Goal: Transaction & Acquisition: Purchase product/service

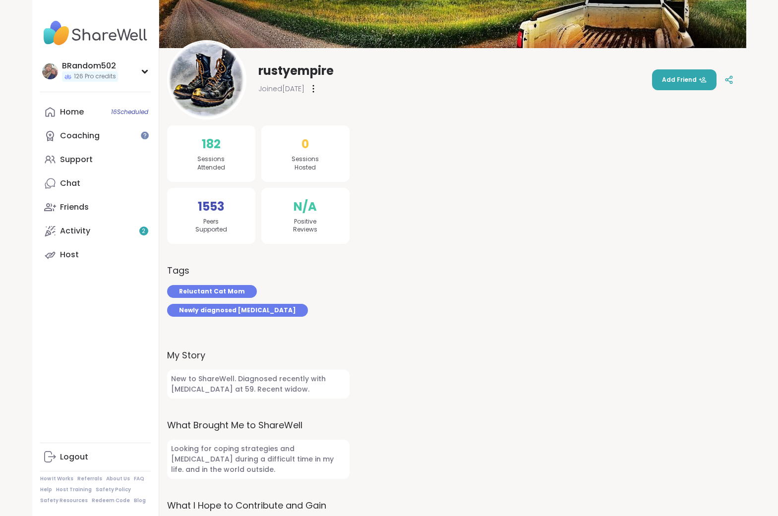
scroll to position [100, 0]
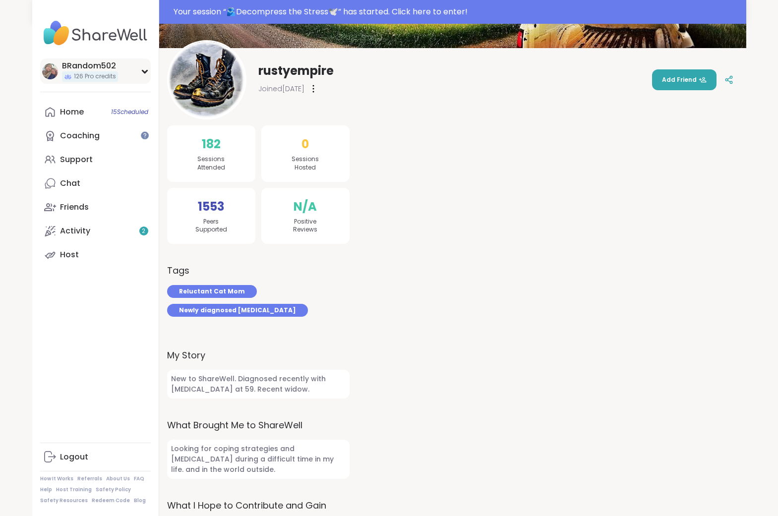
click at [142, 70] on icon at bounding box center [144, 71] width 4 height 2
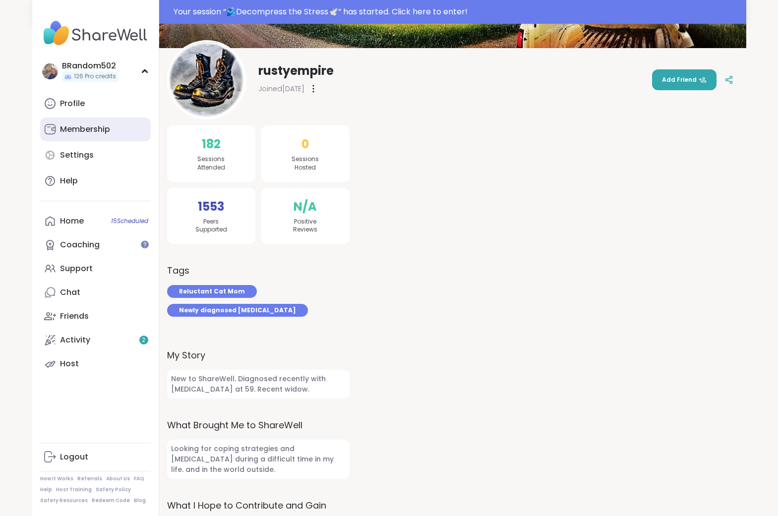
click at [101, 128] on div "Membership" at bounding box center [85, 129] width 50 height 11
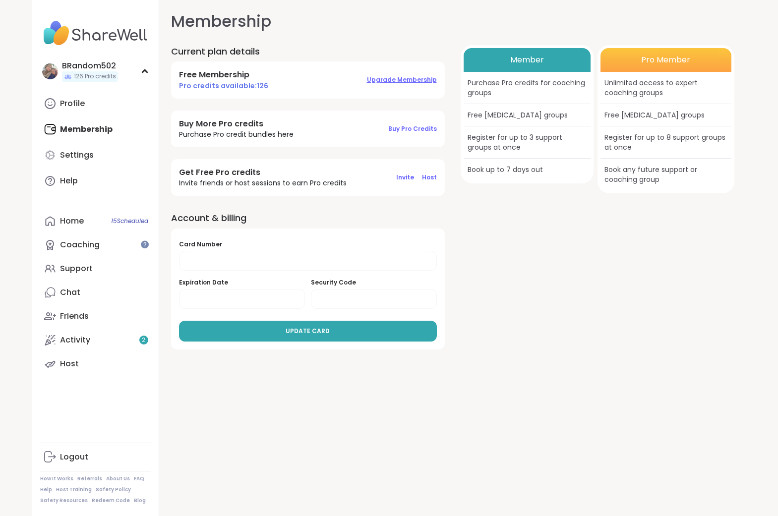
click at [399, 76] on span "Upgrade Membership" at bounding box center [402, 79] width 70 height 8
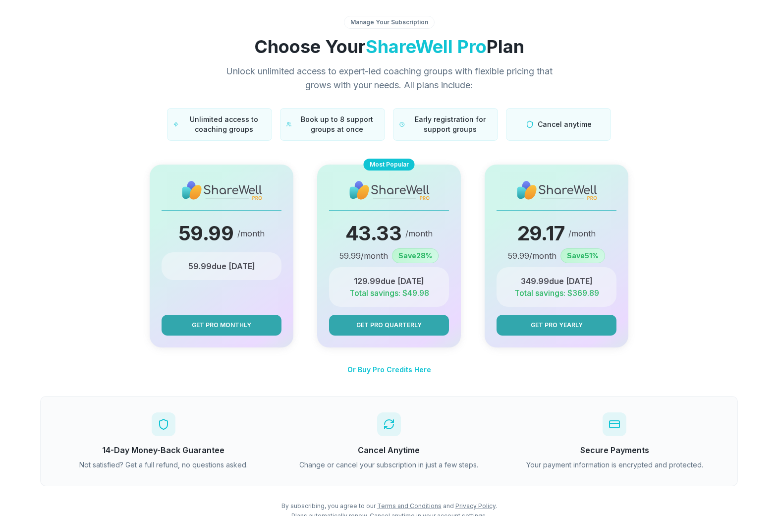
scroll to position [7, 0]
drag, startPoint x: 396, startPoint y: 282, endPoint x: 388, endPoint y: 287, distance: 9.6
click at [396, 282] on div "59.99 /month 59.99 due today Get Pro Monthly Most Popular 43.33 /month 59.99 /m…" at bounding box center [389, 256] width 666 height 183
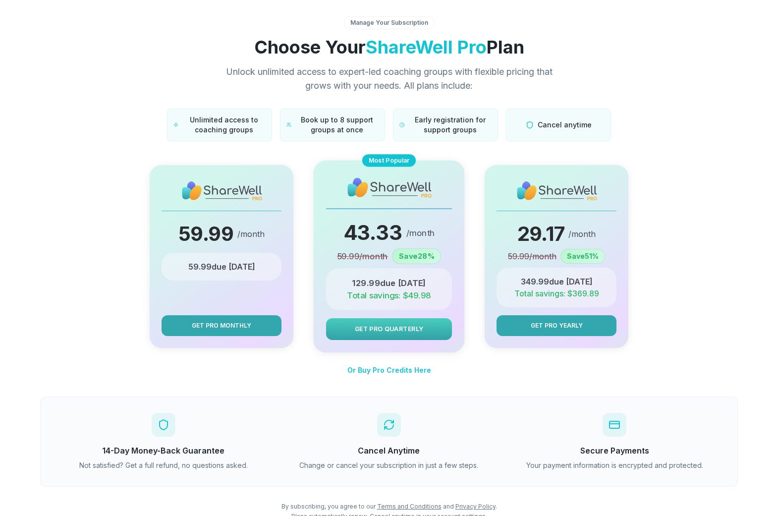
click at [379, 327] on span "Get Pro Quarterly" at bounding box center [389, 328] width 69 height 9
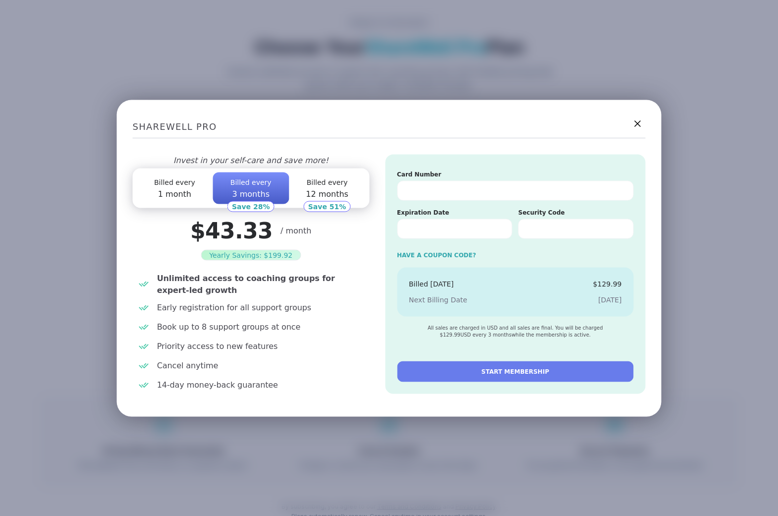
click at [643, 123] on icon at bounding box center [638, 123] width 12 height 12
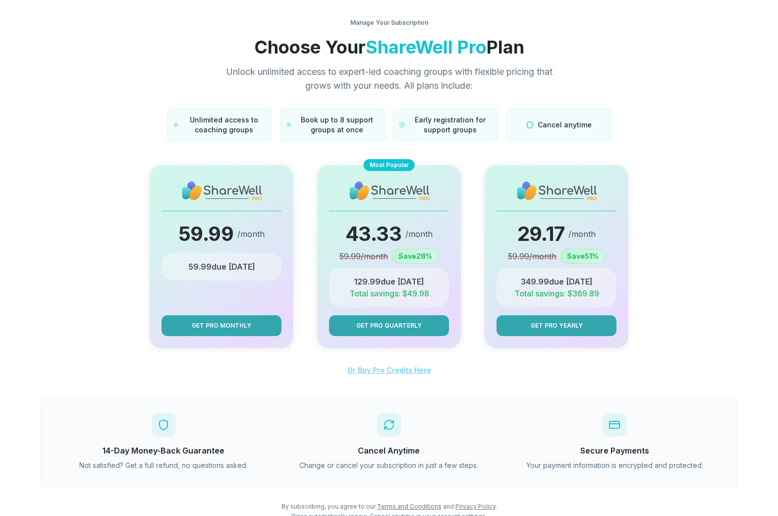
click at [397, 370] on span "Or Buy Pro Credits Here" at bounding box center [390, 370] width 84 height 8
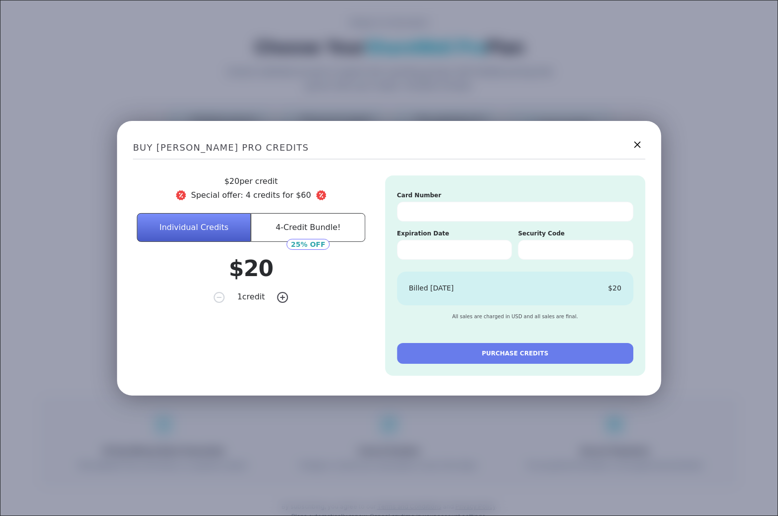
click at [633, 145] on icon at bounding box center [637, 144] width 12 height 12
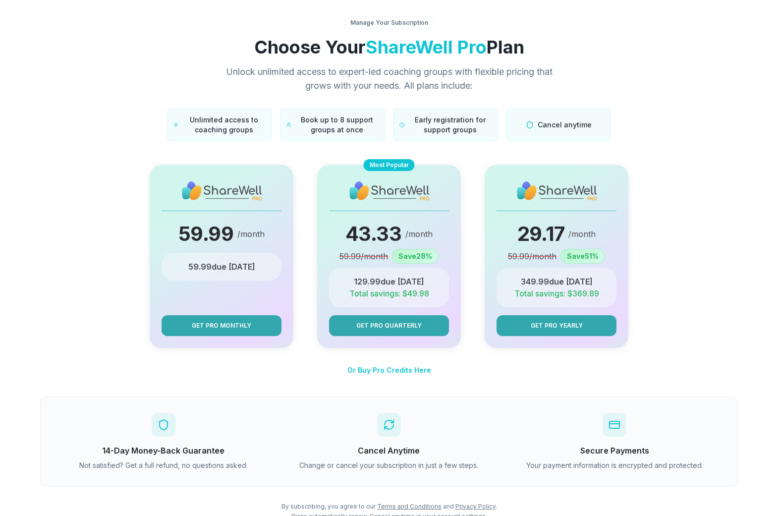
click at [448, 378] on div "Or Buy Pro Credits Here 14-Day Money-Back Guarantee Not satisfied? Get a full r…" at bounding box center [389, 440] width 698 height 161
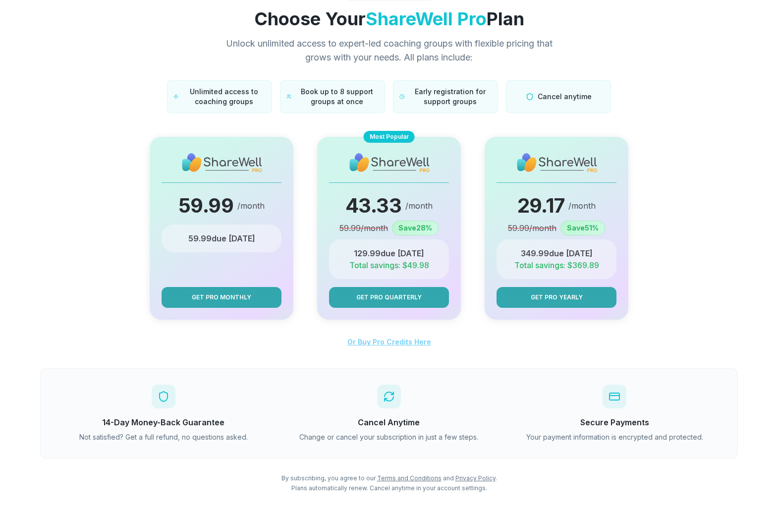
click at [414, 343] on span "Or Buy Pro Credits Here" at bounding box center [390, 342] width 84 height 8
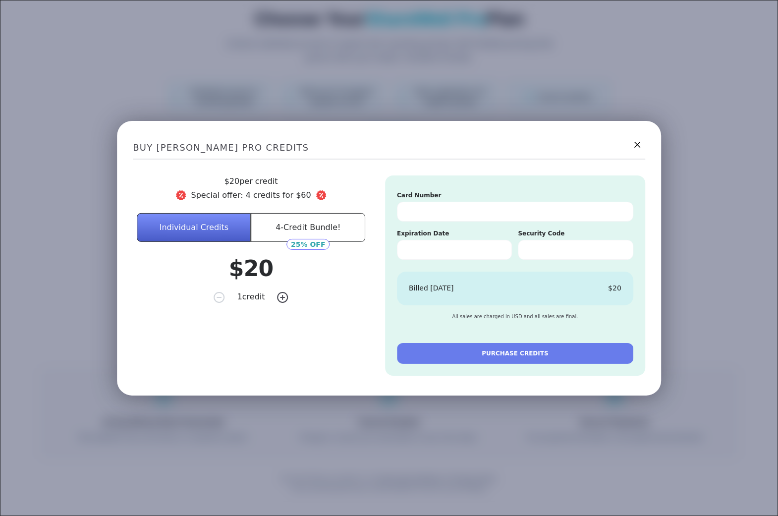
click at [315, 231] on button "4-Credit Bundle!" at bounding box center [308, 227] width 114 height 29
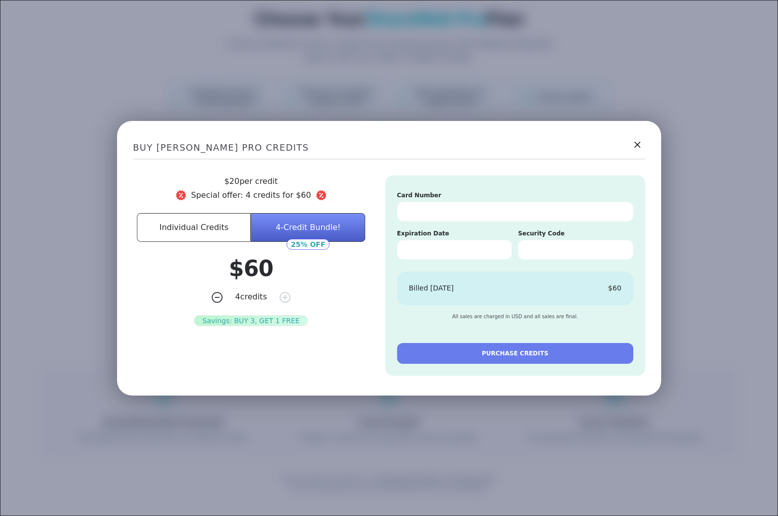
click at [307, 224] on button "4-Credit Bundle!" at bounding box center [308, 227] width 114 height 29
click at [191, 229] on button "Individual Credits" at bounding box center [194, 227] width 114 height 29
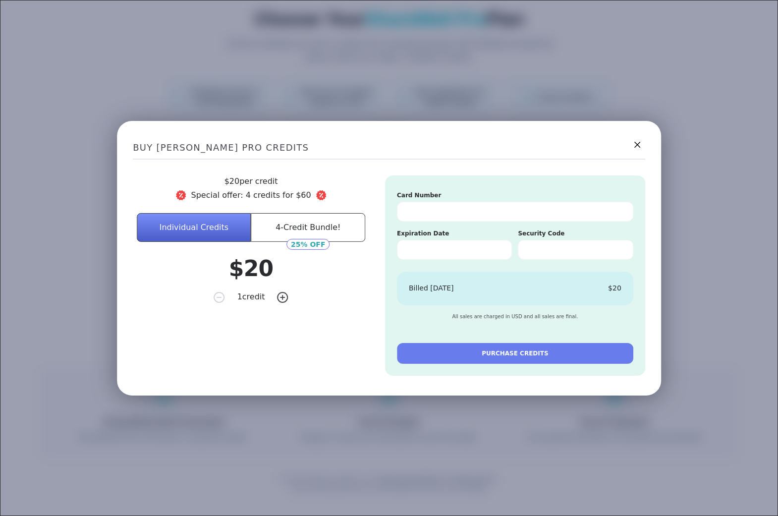
click at [300, 229] on button "4-Credit Bundle!" at bounding box center [308, 227] width 114 height 29
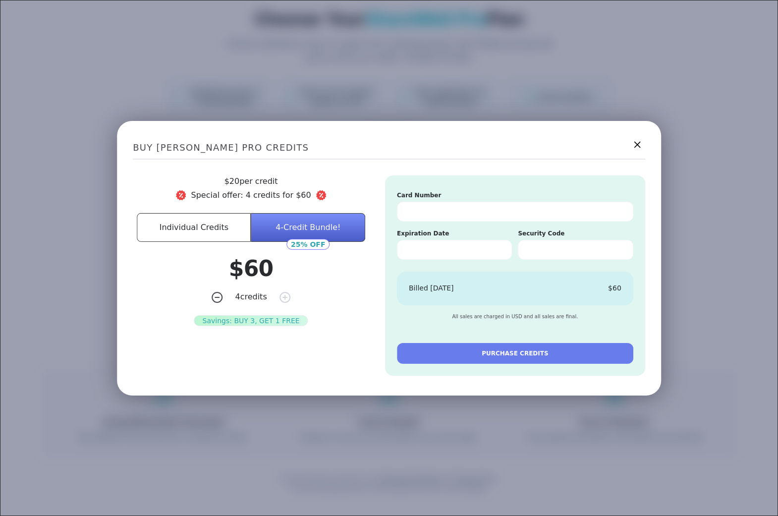
click at [637, 144] on icon at bounding box center [637, 144] width 6 height 6
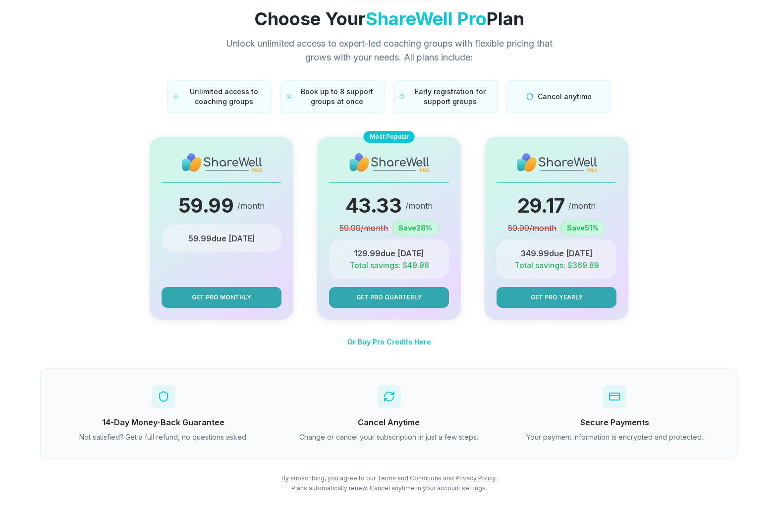
scroll to position [0, 0]
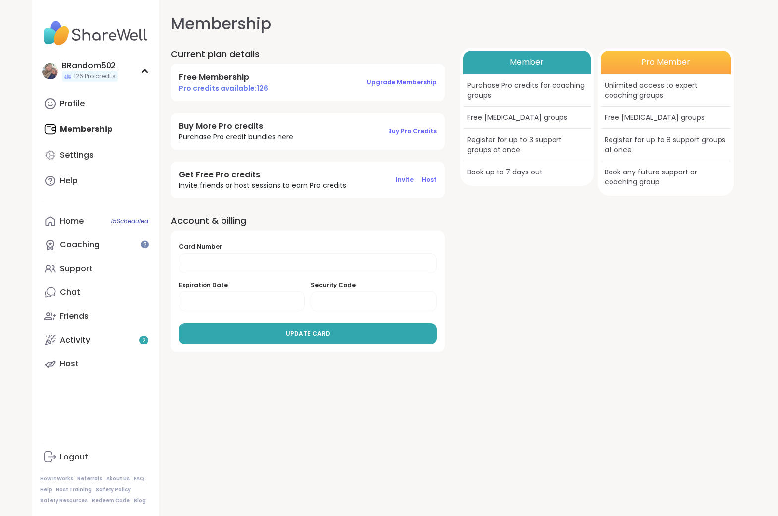
click at [414, 85] on span "Upgrade Membership" at bounding box center [402, 82] width 70 height 8
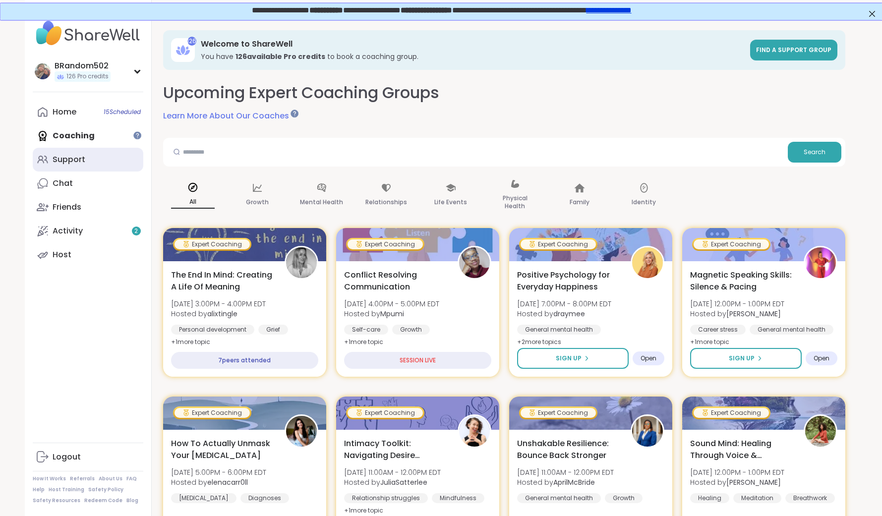
click at [90, 159] on link "Support" at bounding box center [88, 160] width 111 height 24
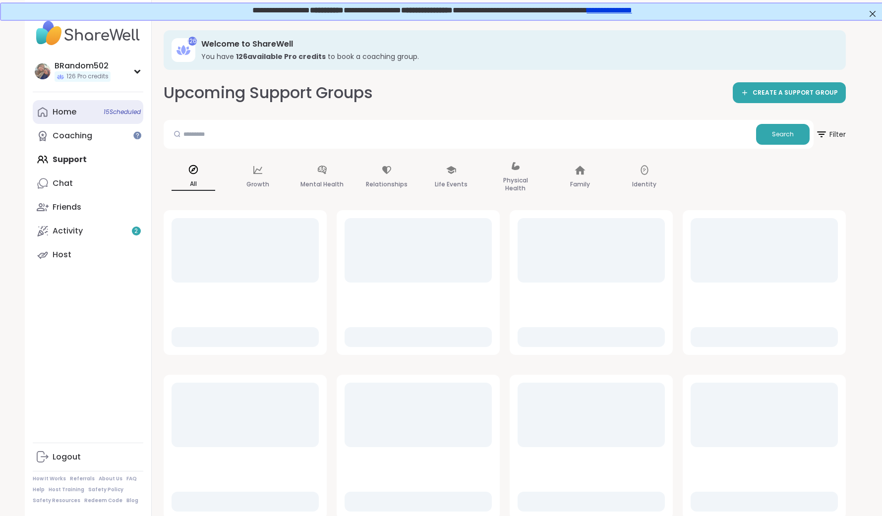
click at [68, 117] on div "Home 15 Scheduled" at bounding box center [65, 112] width 24 height 11
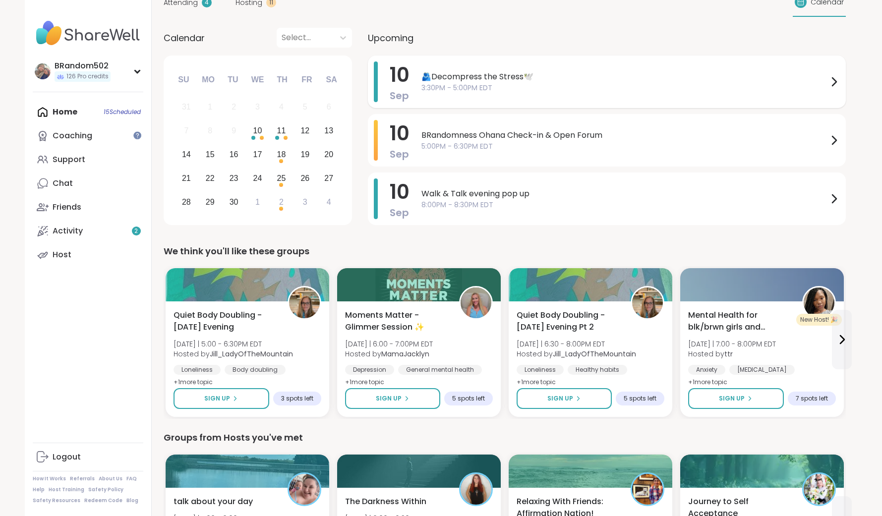
scroll to position [229, 0]
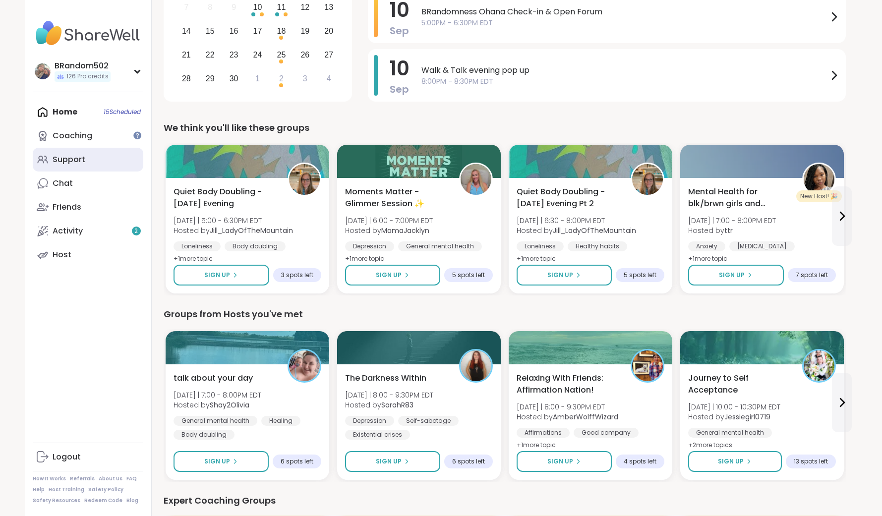
click at [48, 153] on link "Support" at bounding box center [88, 160] width 111 height 24
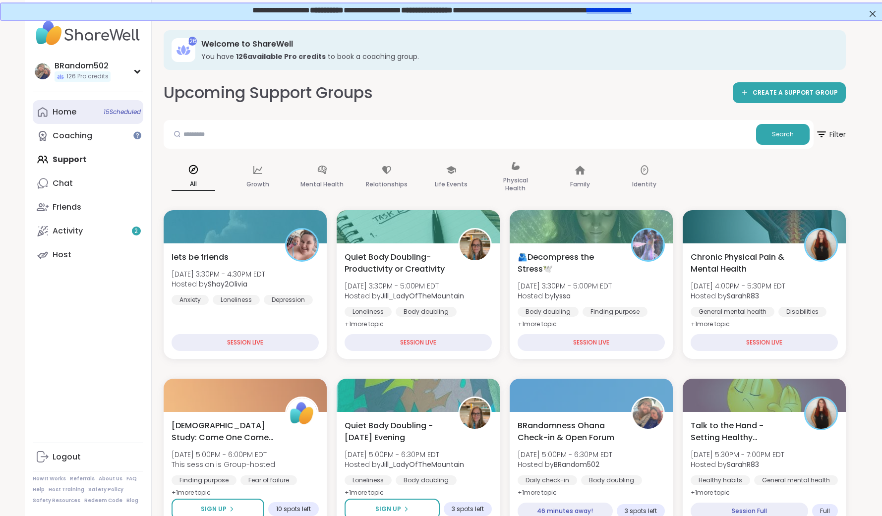
click at [79, 115] on link "Home 15 Scheduled" at bounding box center [88, 112] width 111 height 24
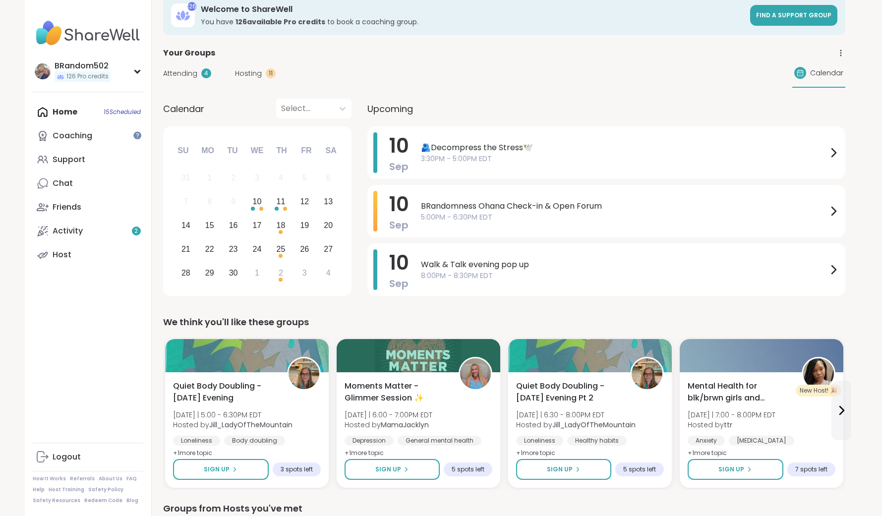
scroll to position [35, 0]
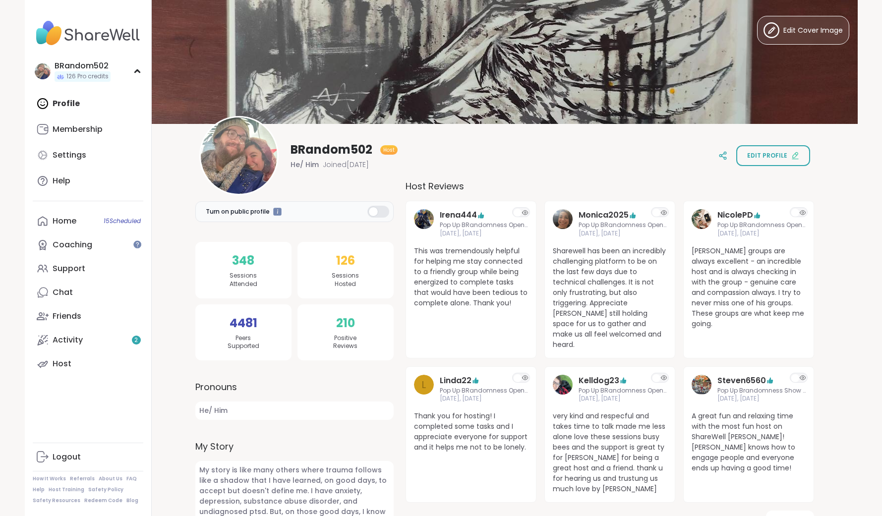
scroll to position [4, 0]
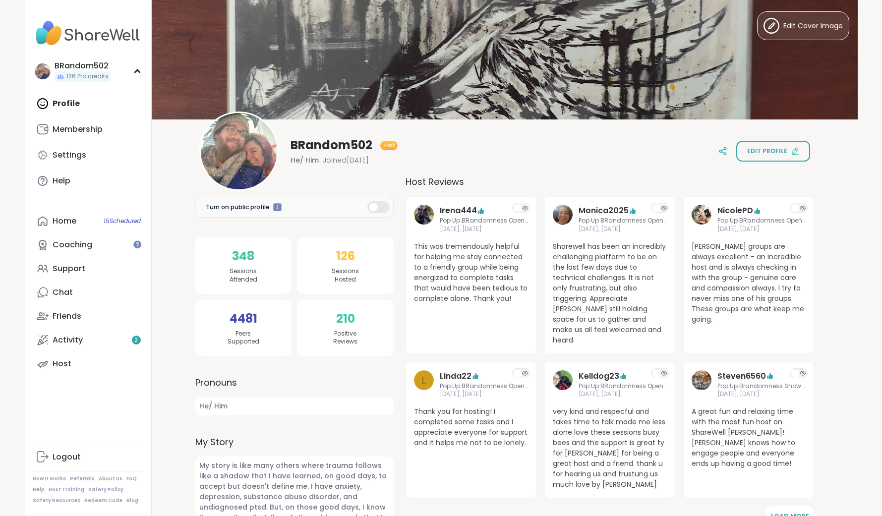
click at [72, 107] on div "Profile Membership Settings Help" at bounding box center [88, 142] width 111 height 101
click at [78, 128] on div "Membership" at bounding box center [78, 129] width 50 height 11
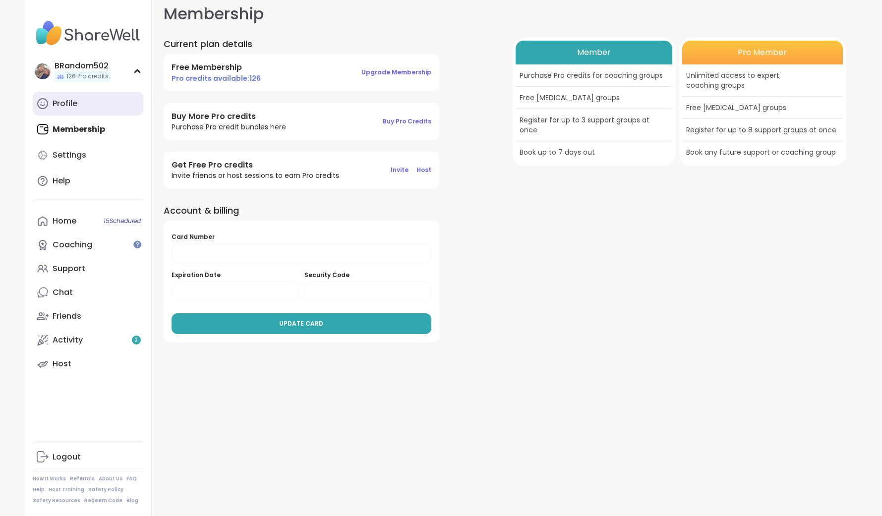
click at [71, 99] on div "Profile" at bounding box center [65, 103] width 25 height 11
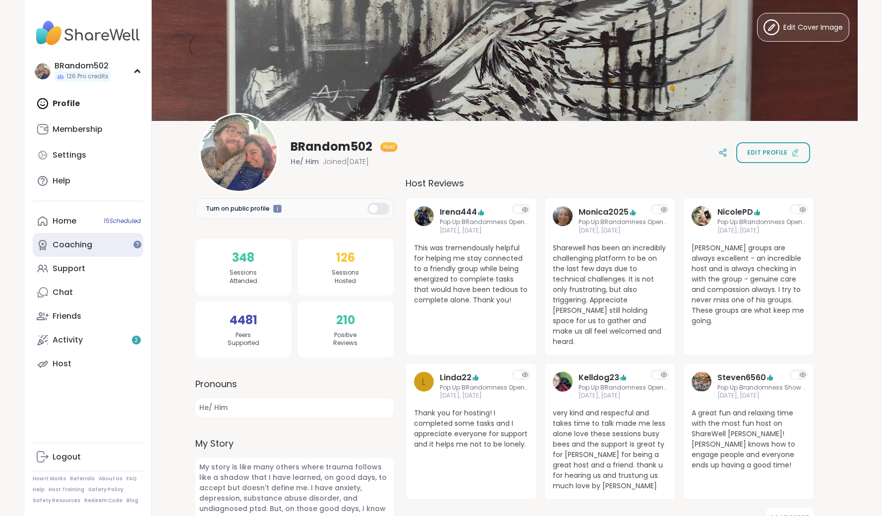
scroll to position [4, 0]
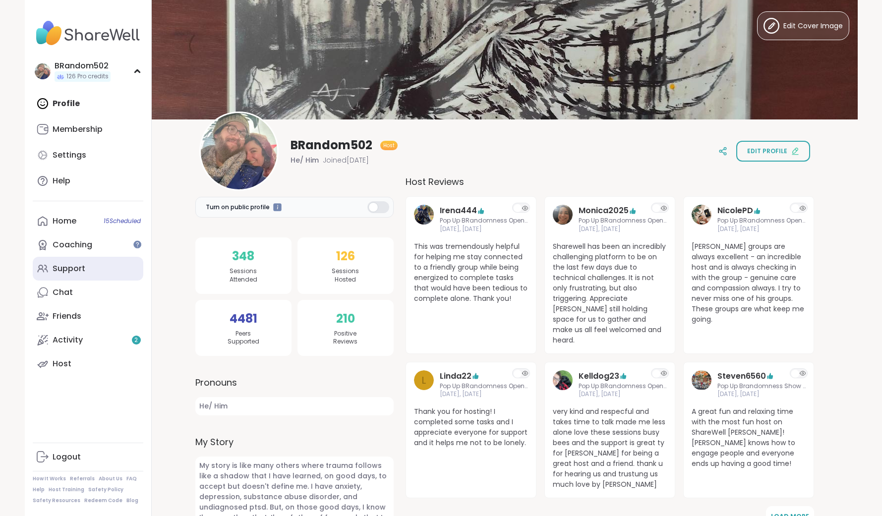
click at [77, 264] on div "Support" at bounding box center [69, 268] width 33 height 11
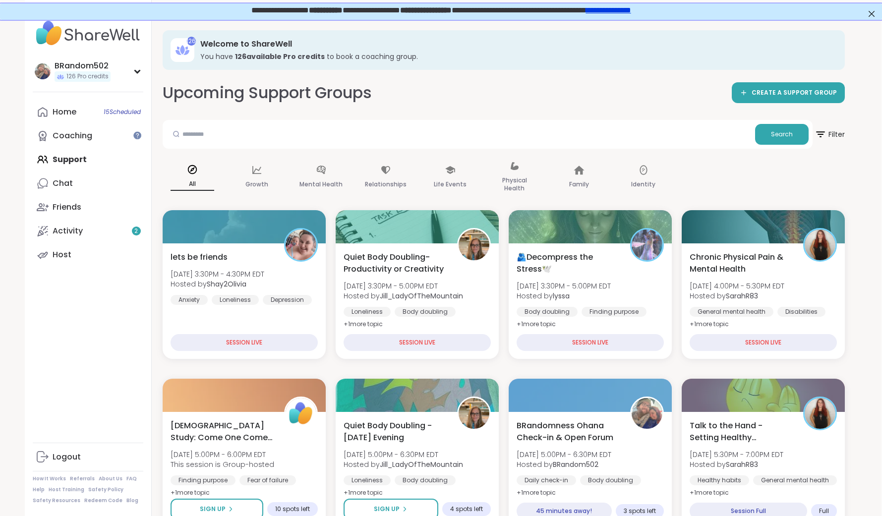
scroll to position [0, 2]
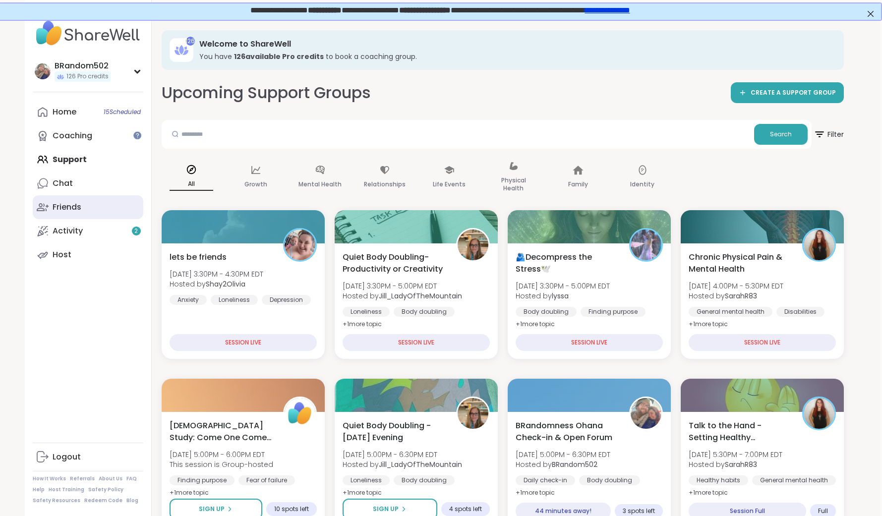
click at [80, 212] on div "Friends" at bounding box center [67, 207] width 29 height 11
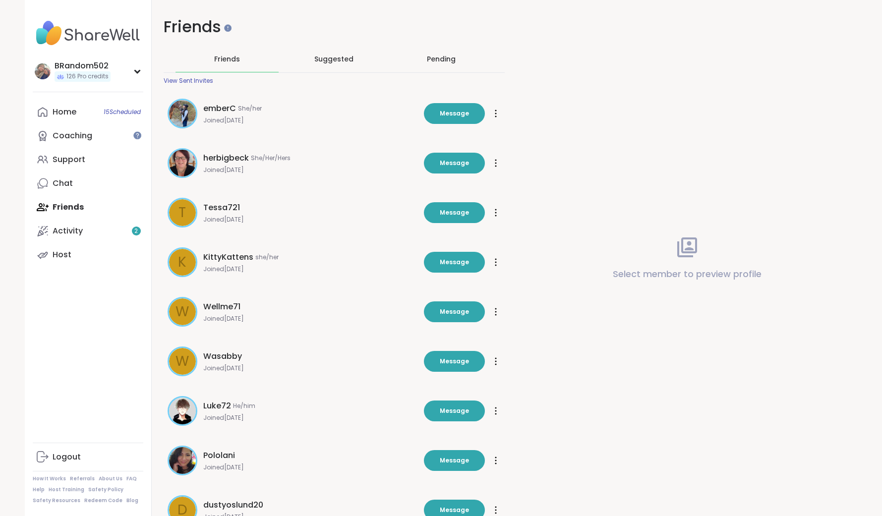
click at [340, 57] on span "Suggested" at bounding box center [333, 59] width 39 height 10
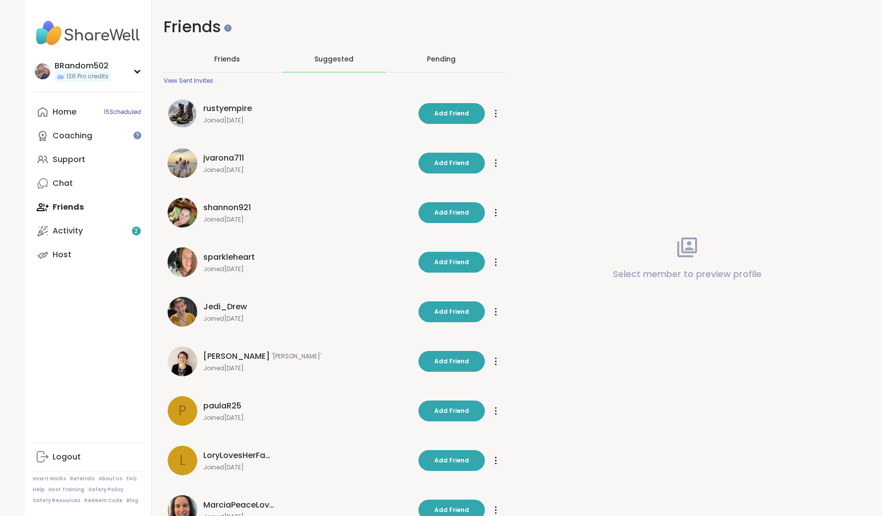
click at [448, 59] on div "Pending" at bounding box center [441, 59] width 29 height 10
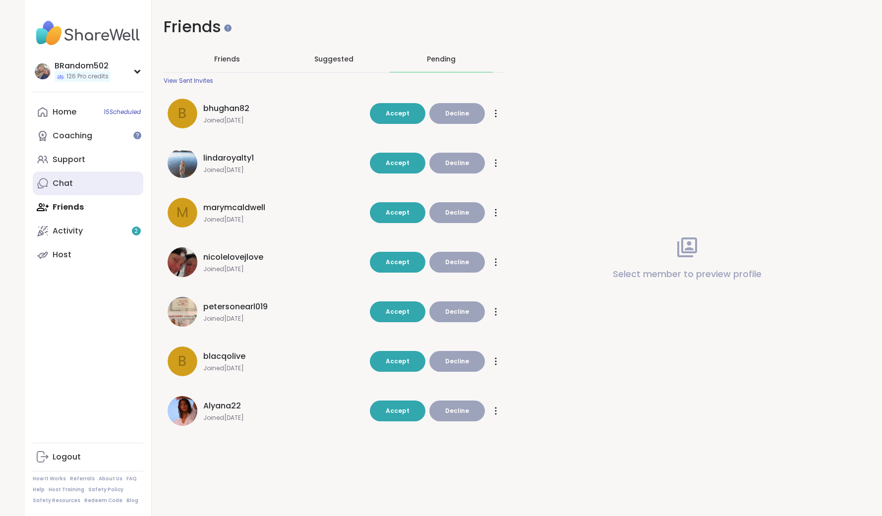
click at [79, 178] on link "Chat" at bounding box center [88, 184] width 111 height 24
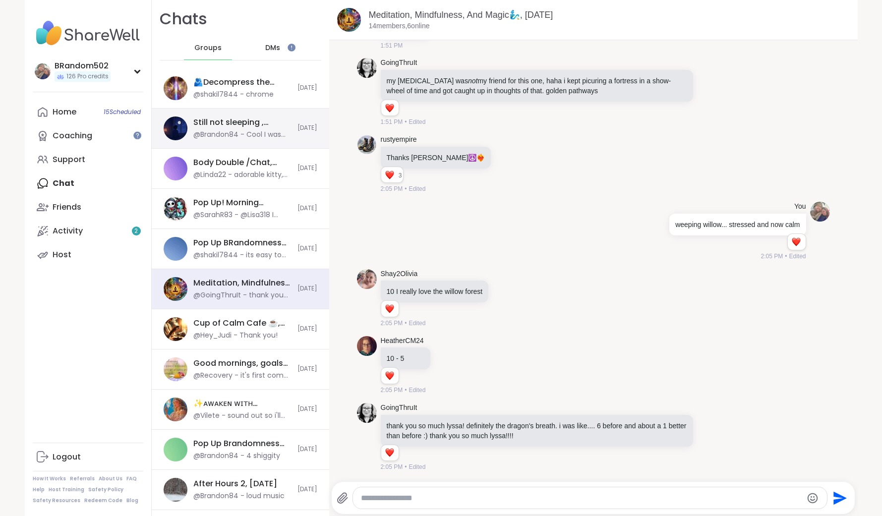
click at [266, 121] on div "Still not sleeping , Sep 10" at bounding box center [242, 122] width 98 height 11
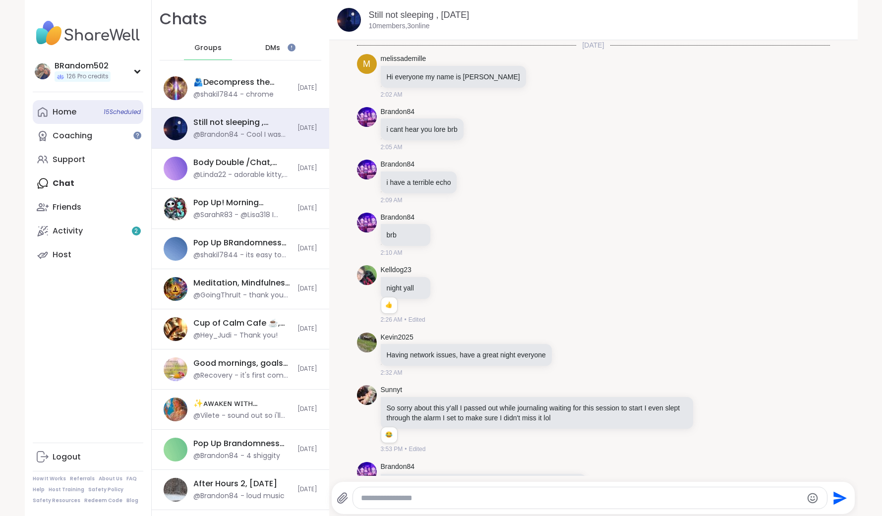
scroll to position [35, 0]
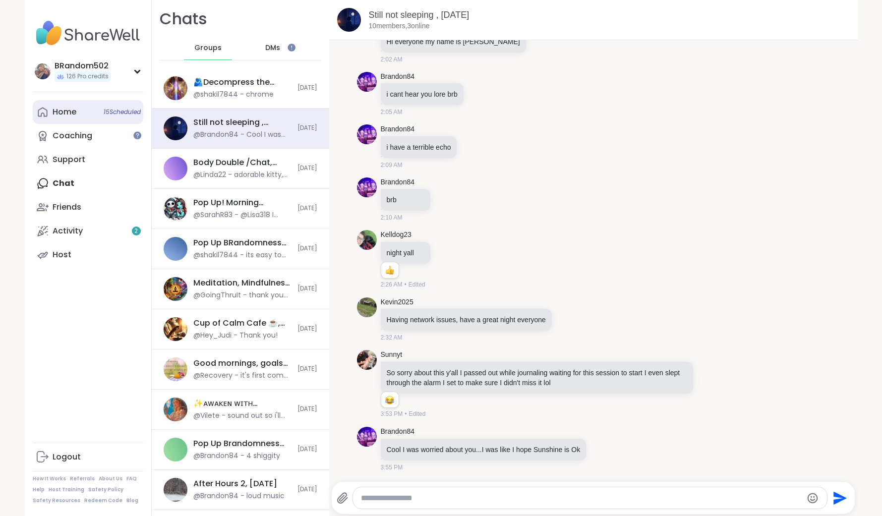
click at [69, 117] on div "Home 15 Scheduled" at bounding box center [65, 112] width 24 height 11
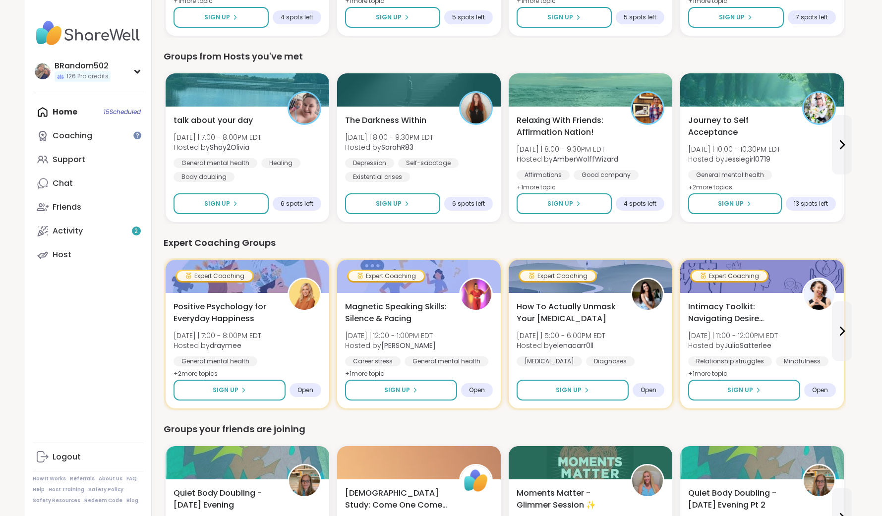
scroll to position [551, 0]
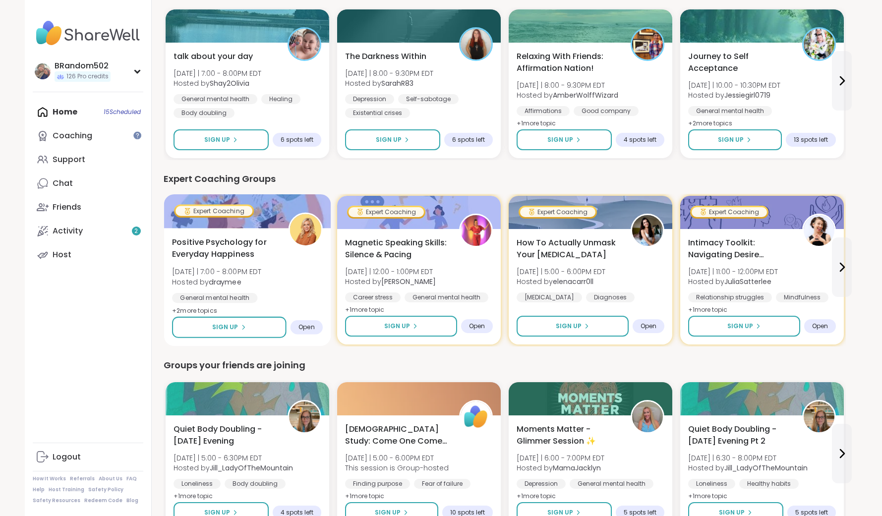
click at [279, 294] on div "General mental health Self-Improvement Growth" at bounding box center [247, 305] width 151 height 24
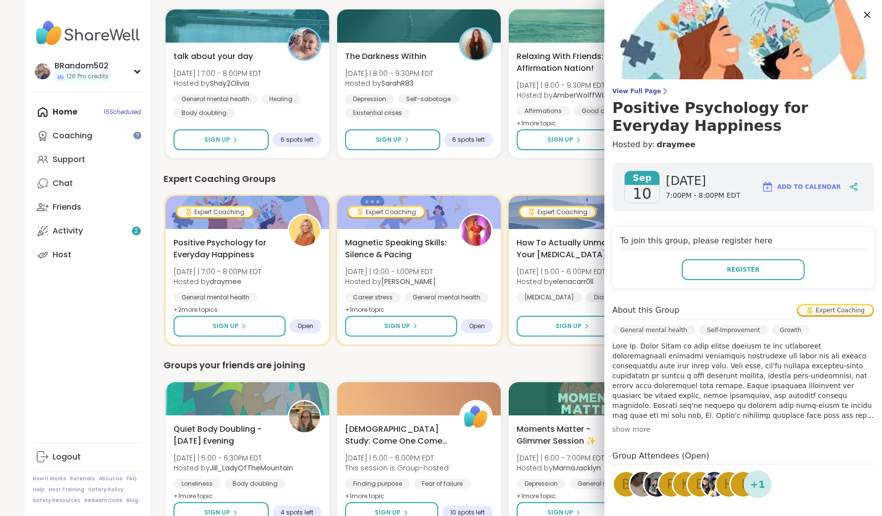
click at [868, 18] on icon at bounding box center [867, 14] width 12 height 12
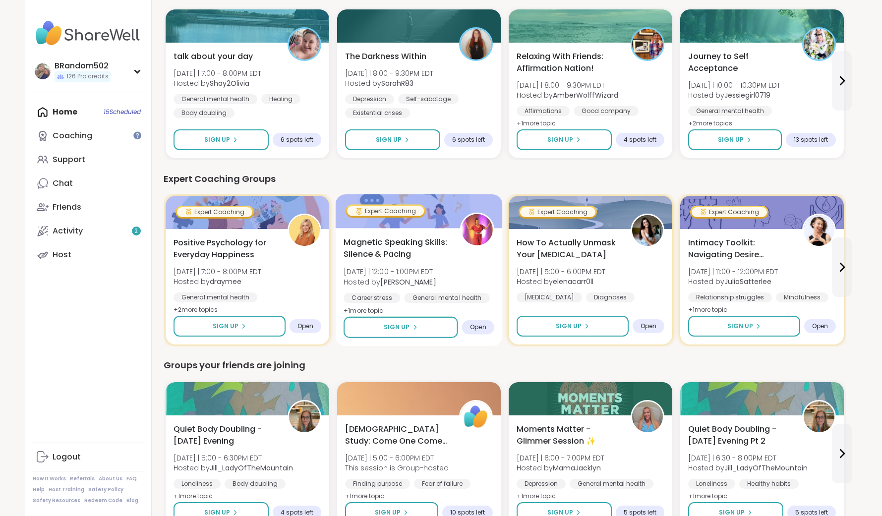
click at [417, 241] on span "Magnetic Speaking Skills: Silence & Pacing" at bounding box center [396, 249] width 105 height 24
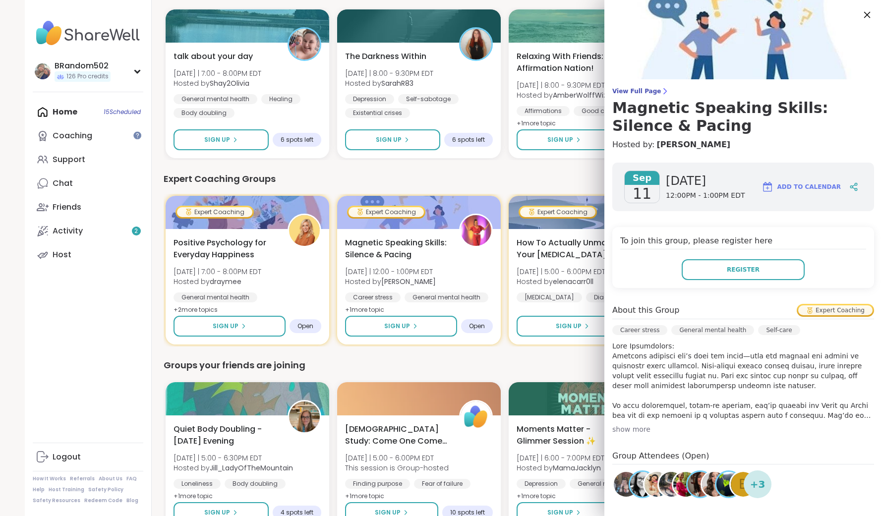
click at [863, 18] on icon at bounding box center [867, 14] width 12 height 12
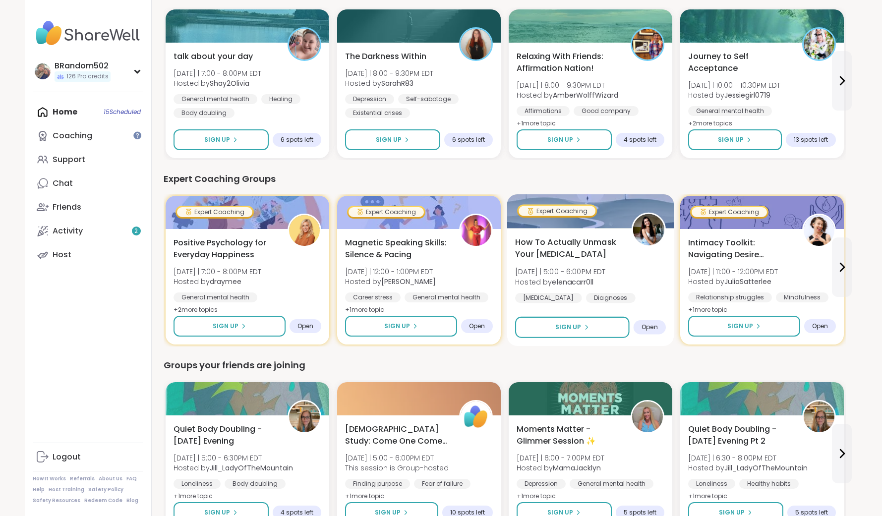
click at [642, 259] on div "How To Actually Unmask Your Autism Thu 9/11 | 5:00 - 6:00PM EDT Hosted by elena…" at bounding box center [590, 277] width 151 height 81
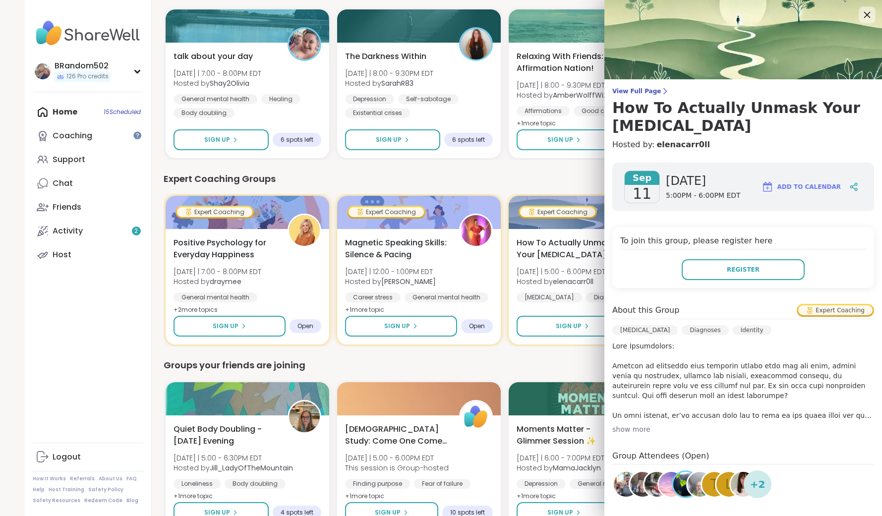
click at [865, 18] on icon at bounding box center [867, 14] width 12 height 12
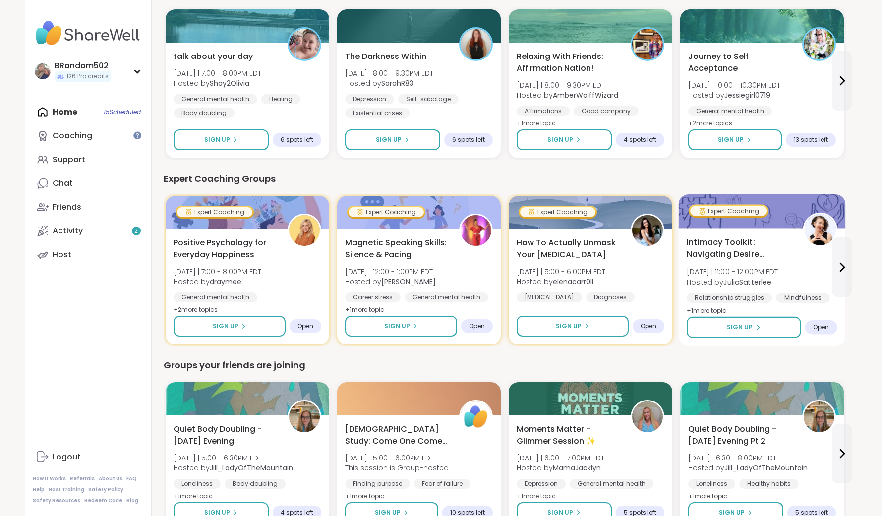
click at [766, 286] on b "JuliaSatterlee" at bounding box center [747, 282] width 48 height 10
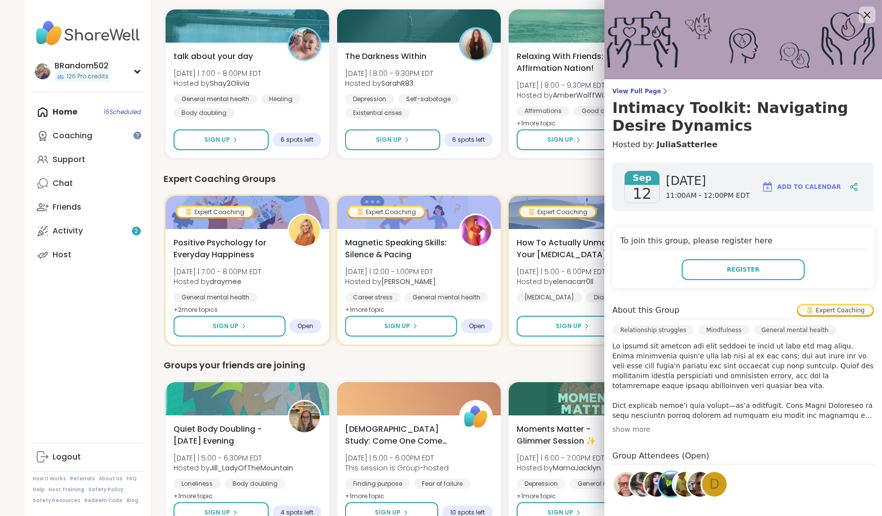
click at [868, 17] on icon at bounding box center [867, 14] width 12 height 12
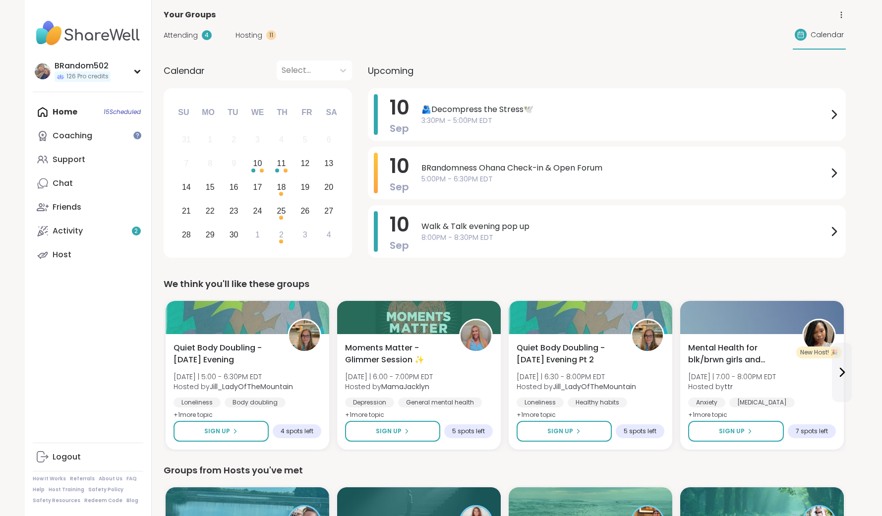
scroll to position [0, 0]
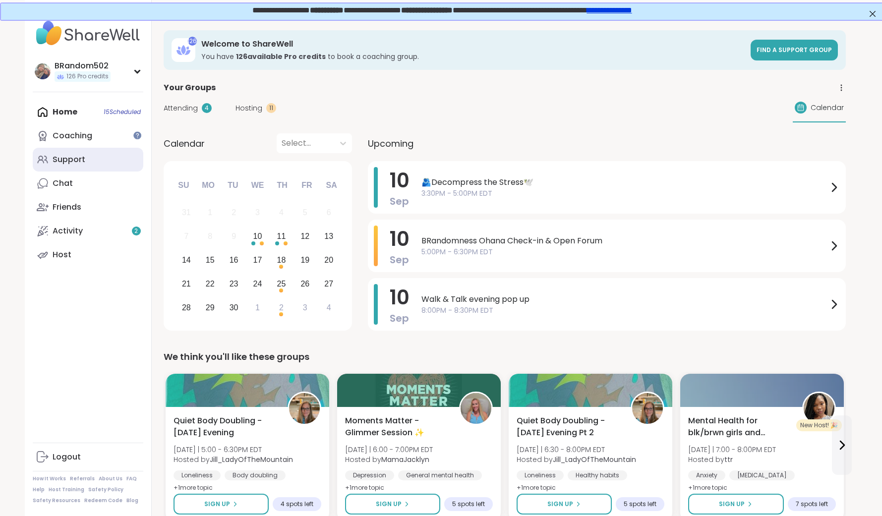
click at [109, 163] on link "Support" at bounding box center [88, 160] width 111 height 24
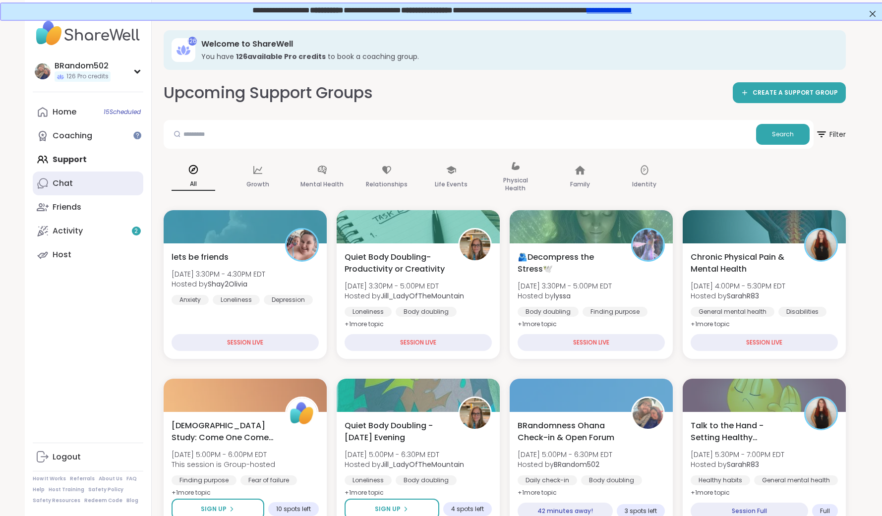
click at [99, 189] on link "Chat" at bounding box center [88, 184] width 111 height 24
